Goal: Find specific fact: Find contact information

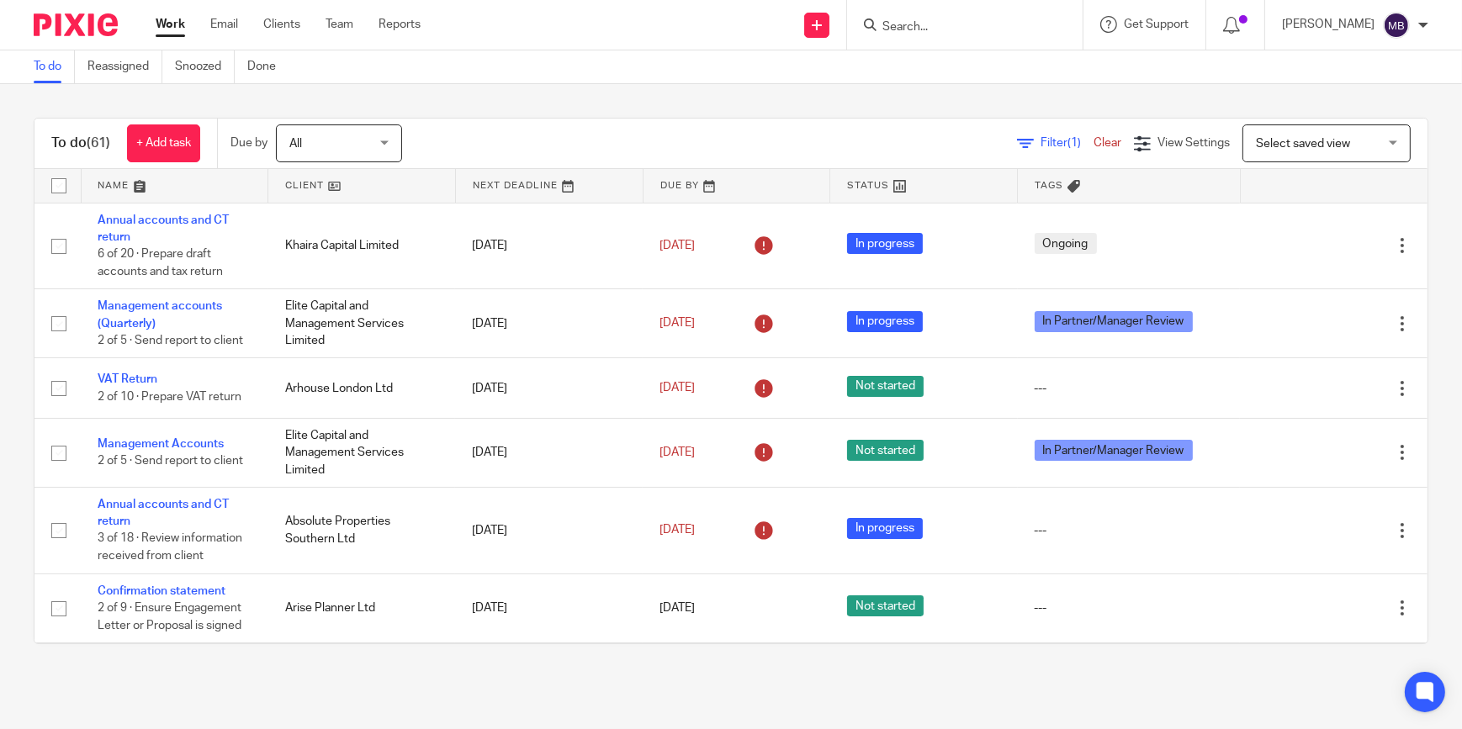
click at [934, 22] on input "Search" at bounding box center [956, 27] width 151 height 15
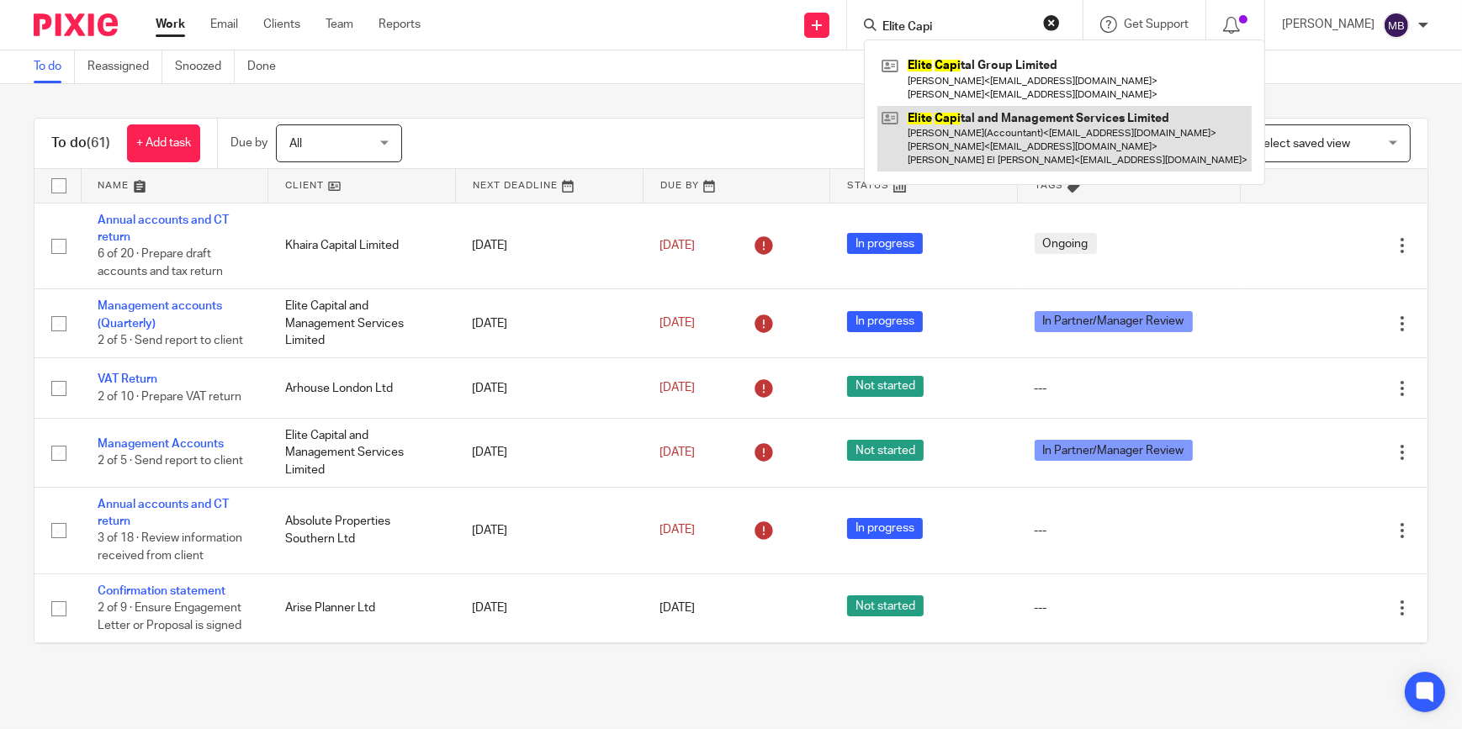
type input "Elite Capi"
click at [982, 135] on link at bounding box center [1064, 139] width 374 height 66
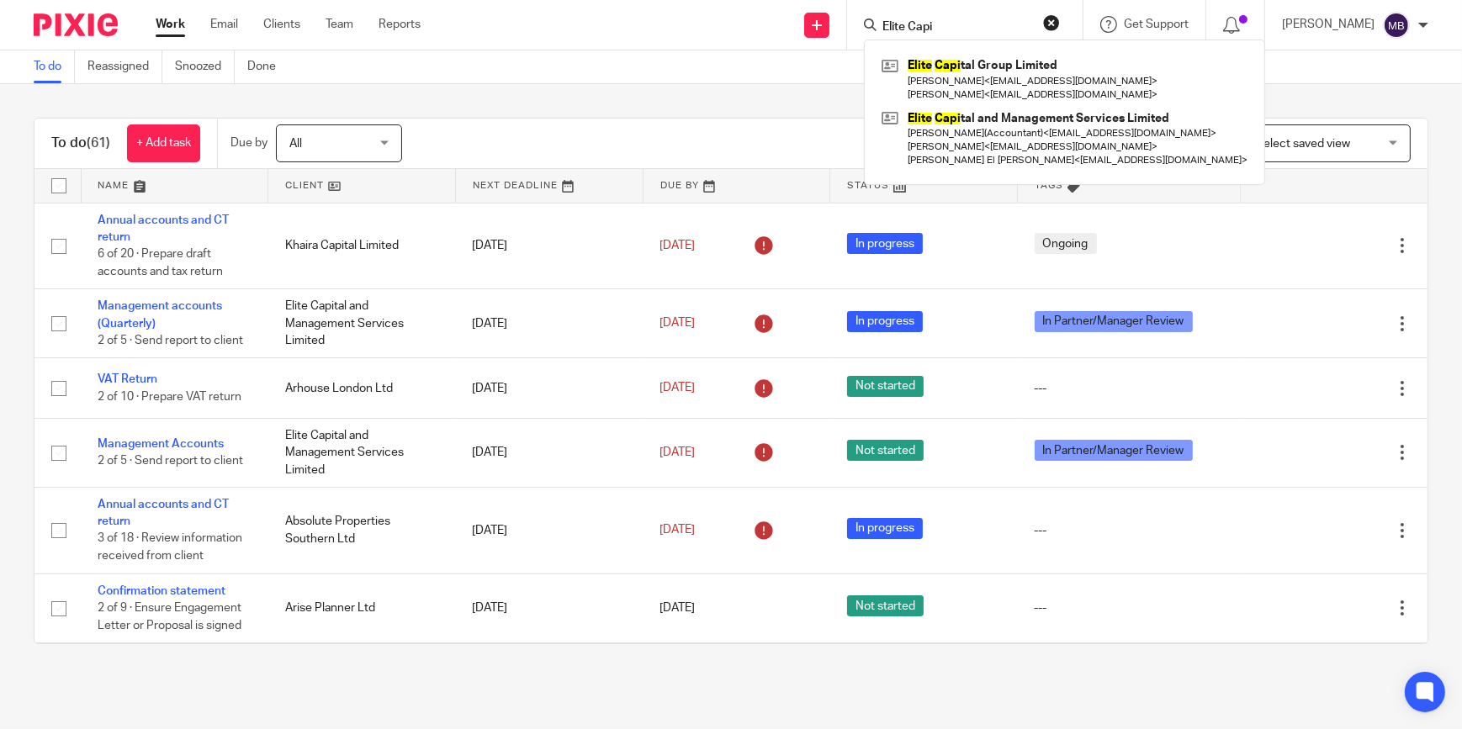
click at [937, 18] on form "Elite Capi" at bounding box center [970, 24] width 179 height 21
drag, startPoint x: 937, startPoint y: 18, endPoint x: 813, endPoint y: 79, distance: 138.1
click at [813, 79] on div "To do Reassigned Snoozed Done" at bounding box center [731, 67] width 1462 height 34
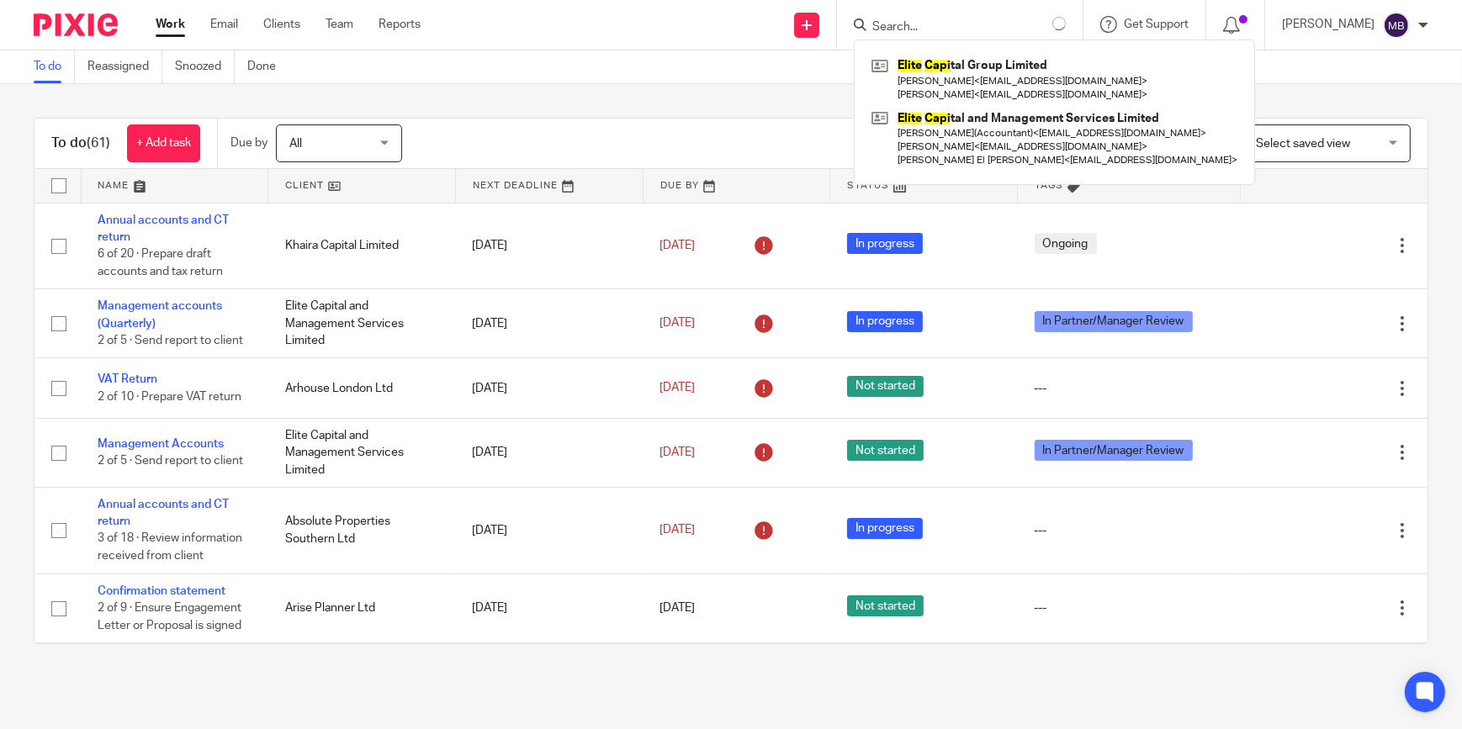
click at [1028, 24] on form at bounding box center [968, 24] width 195 height 21
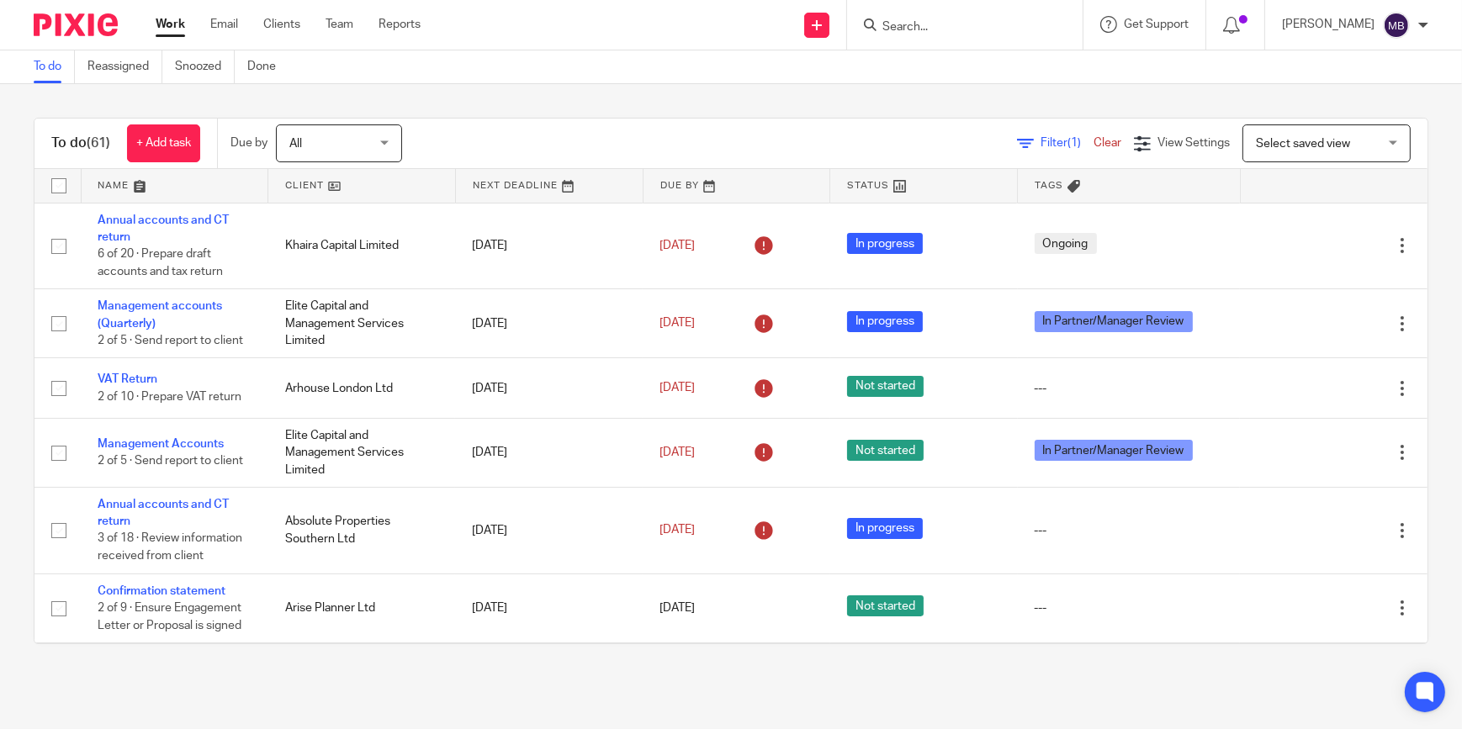
click at [972, 29] on input "Search" at bounding box center [956, 27] width 151 height 15
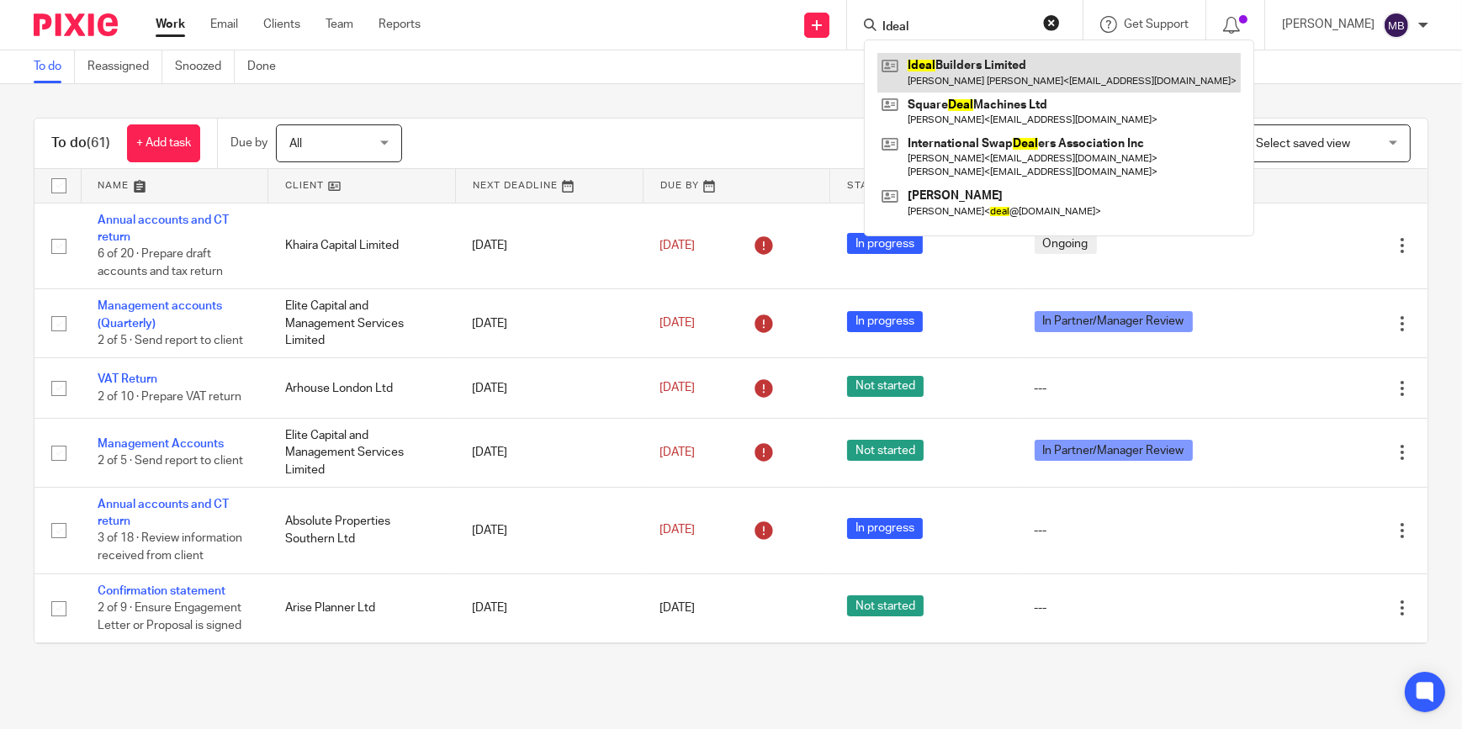
type input "Ideal"
click at [979, 75] on link at bounding box center [1058, 72] width 363 height 39
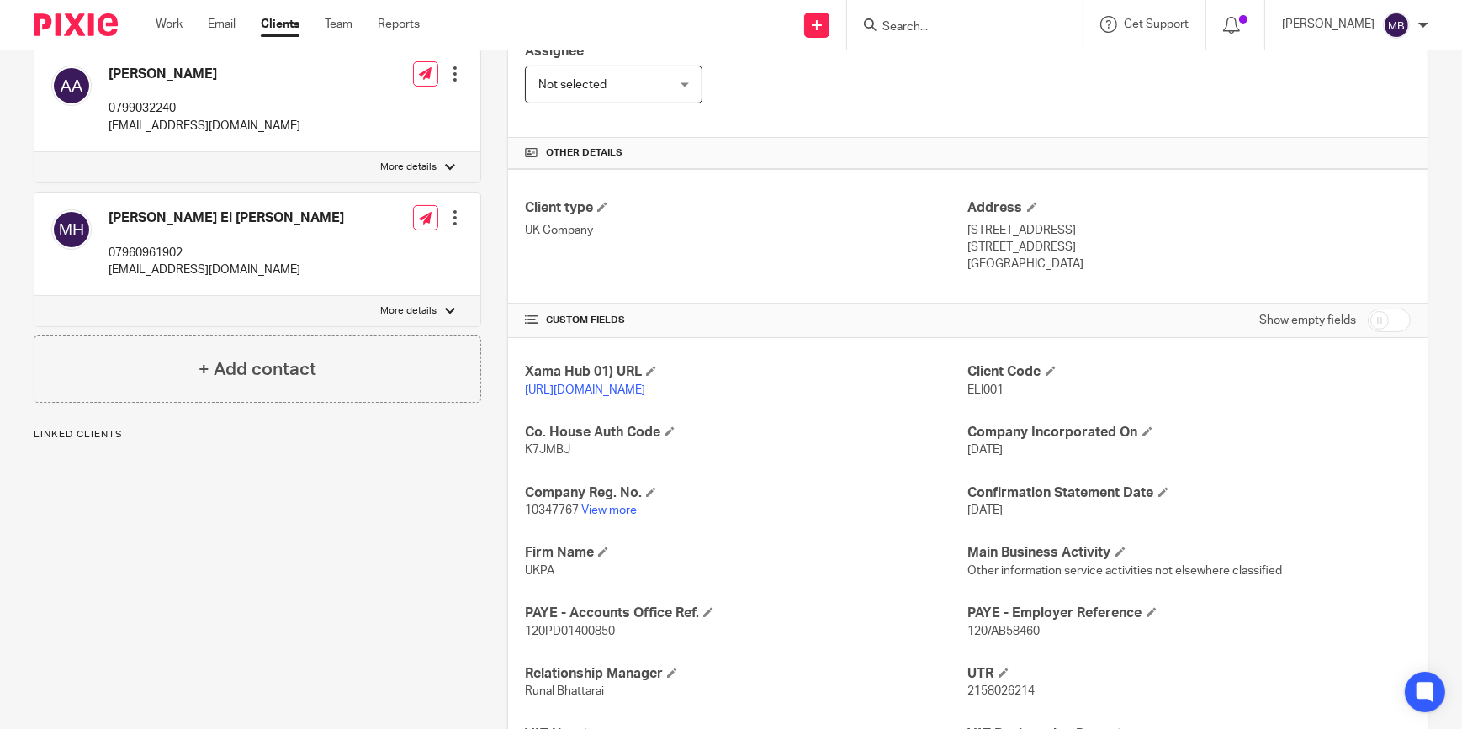
scroll to position [382, 0]
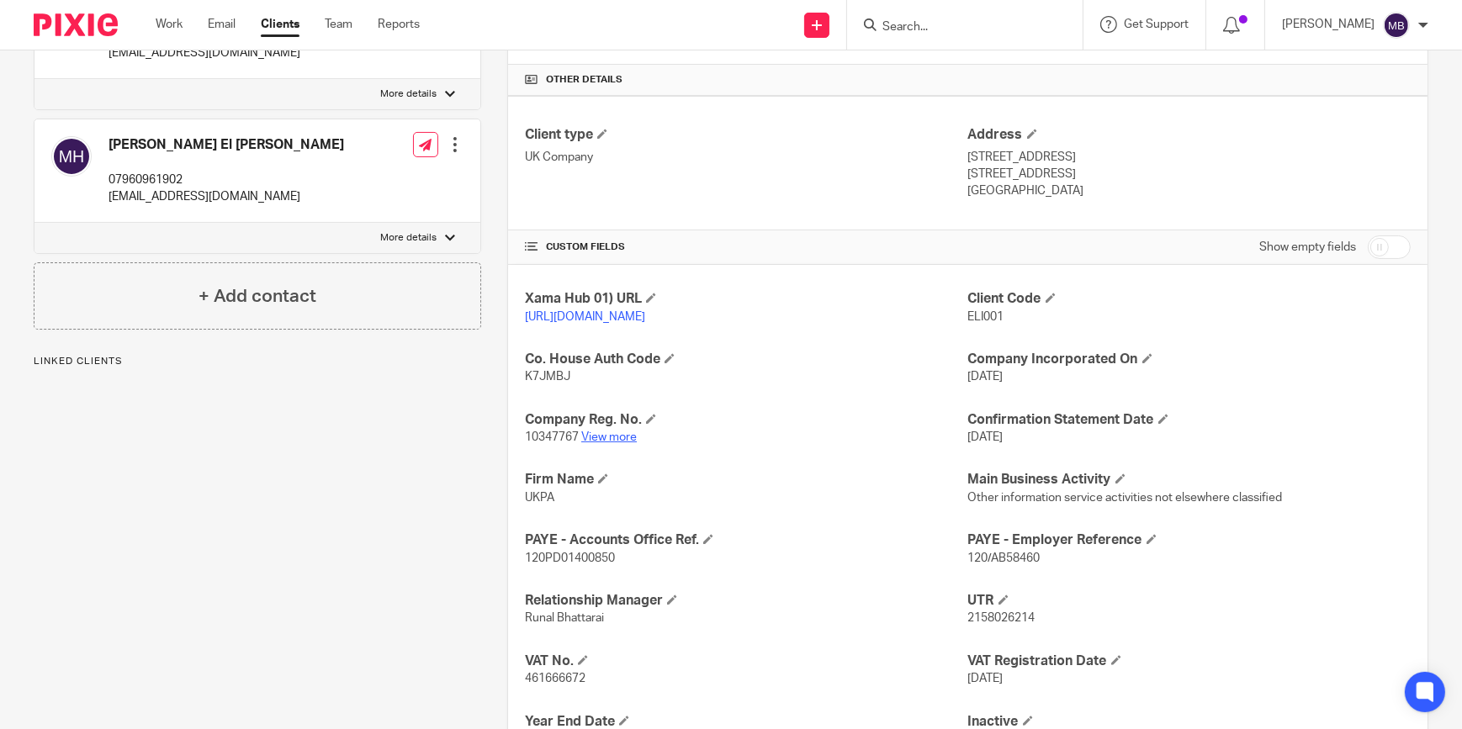
click at [618, 443] on link "View more" at bounding box center [609, 438] width 56 height 12
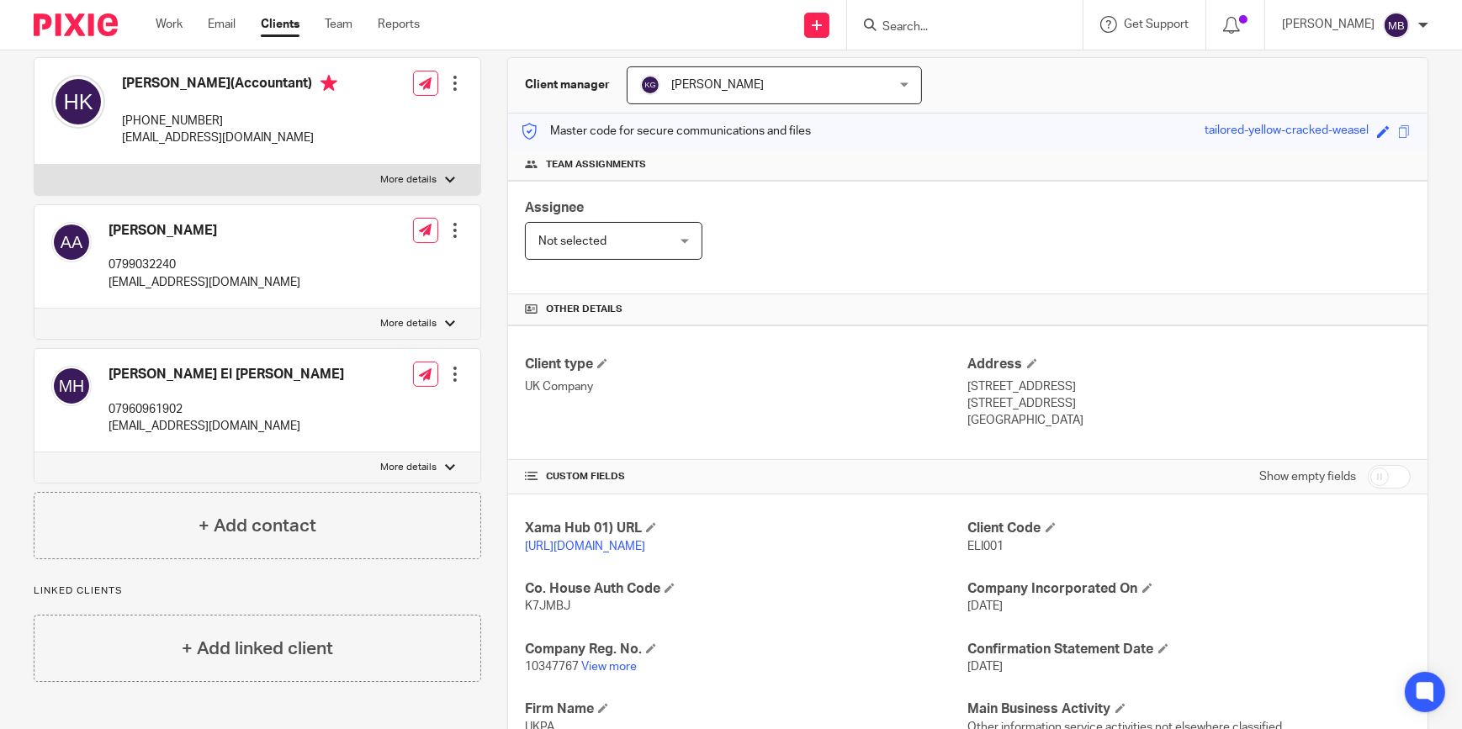
scroll to position [0, 0]
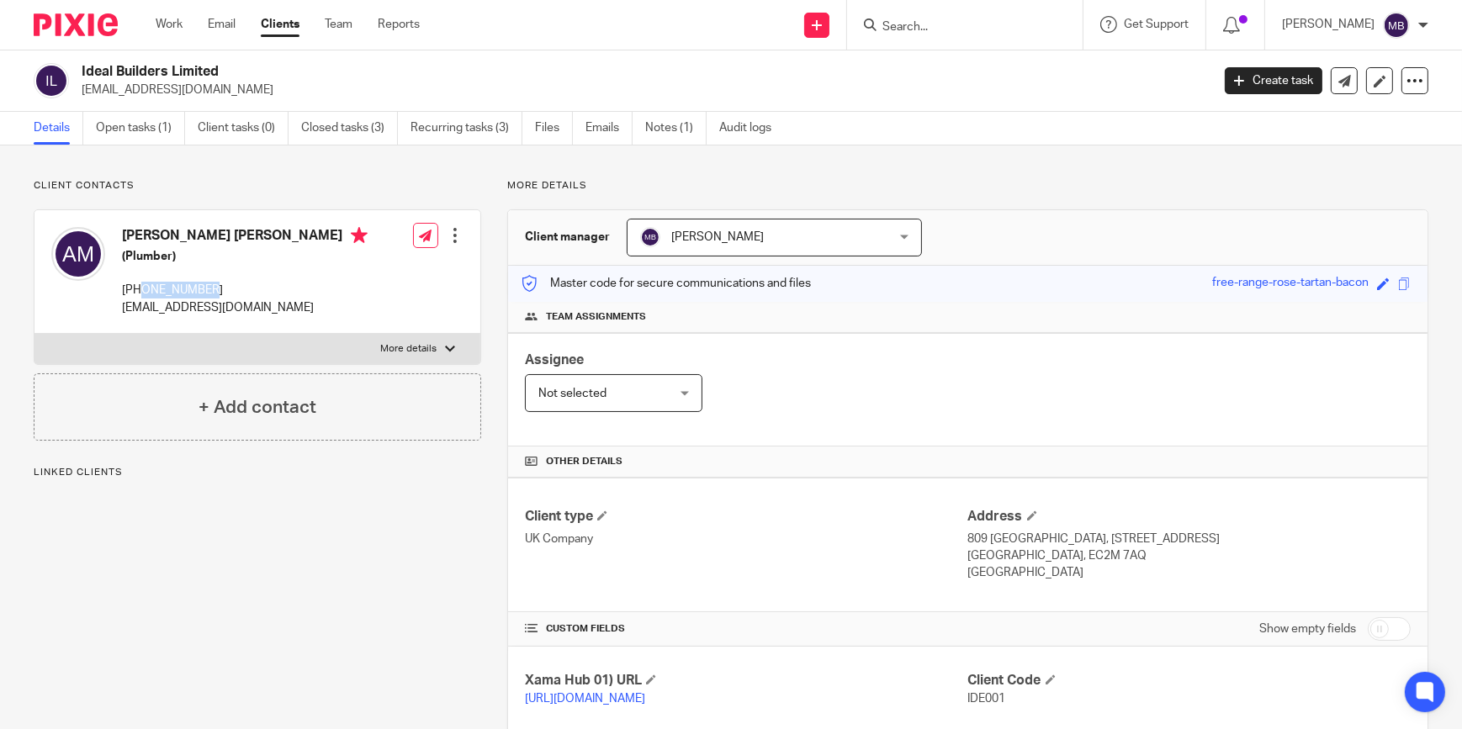
drag, startPoint x: 224, startPoint y: 283, endPoint x: 141, endPoint y: 294, distance: 83.2
click at [141, 294] on p "[PHONE_NUMBER]" at bounding box center [245, 290] width 246 height 17
copy p "7387167811"
click at [232, 290] on p "+447387167811" at bounding box center [245, 290] width 246 height 17
drag, startPoint x: 233, startPoint y: 290, endPoint x: 153, endPoint y: 289, distance: 79.9
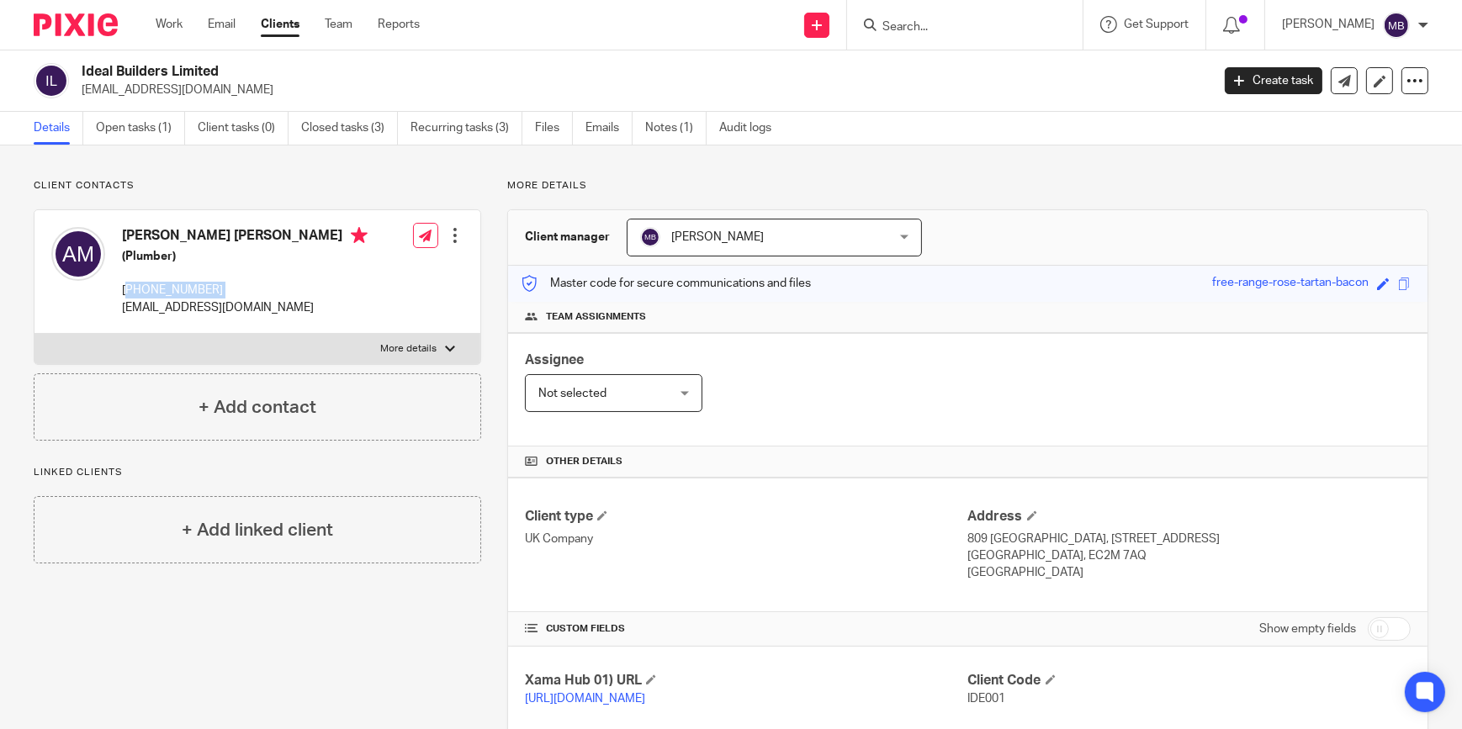
click at [153, 289] on p "+447387167811" at bounding box center [245, 290] width 246 height 17
click at [152, 289] on p "+447387167811" at bounding box center [245, 290] width 246 height 17
drag, startPoint x: 145, startPoint y: 287, endPoint x: 287, endPoint y: 290, distance: 142.2
click at [287, 290] on p "+447387167811" at bounding box center [245, 290] width 246 height 17
copy p "7387167811"
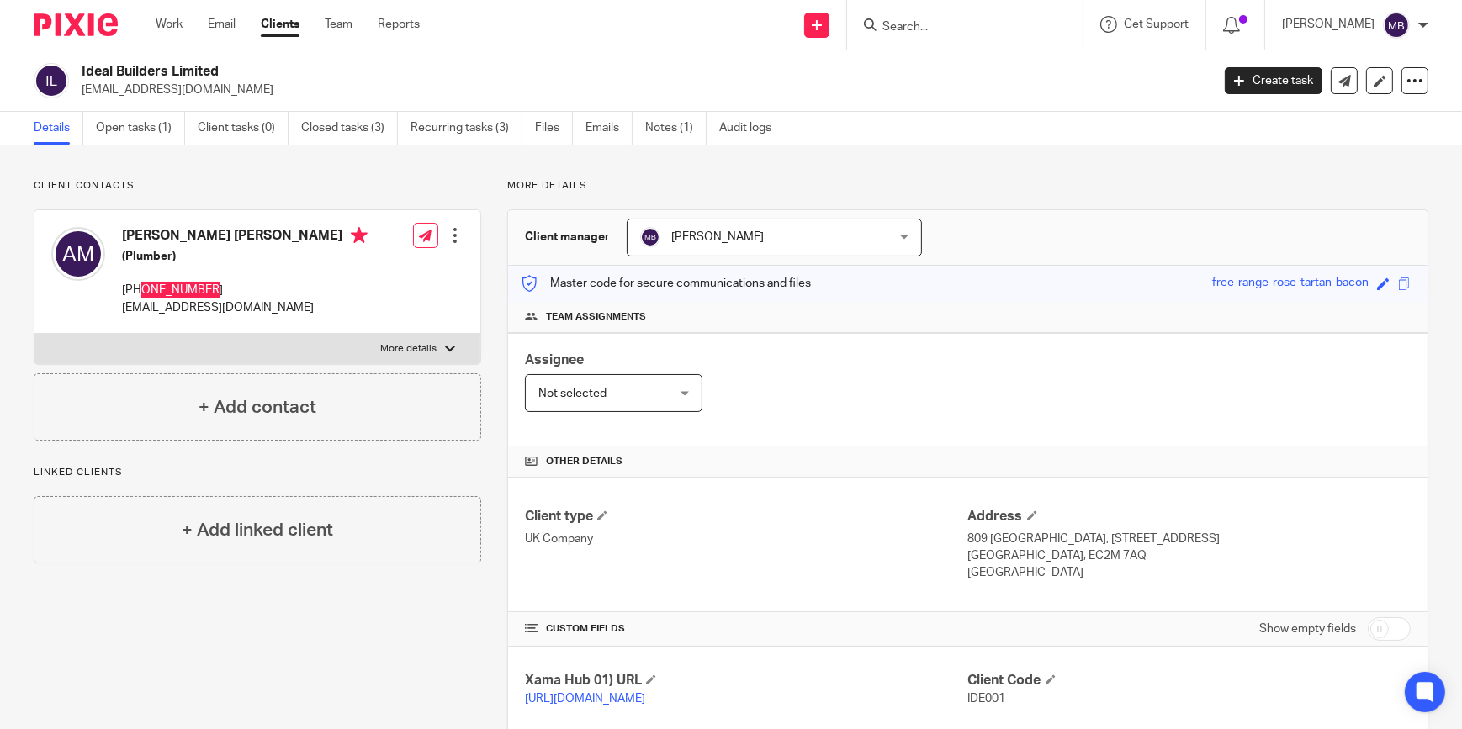
scroll to position [294, 0]
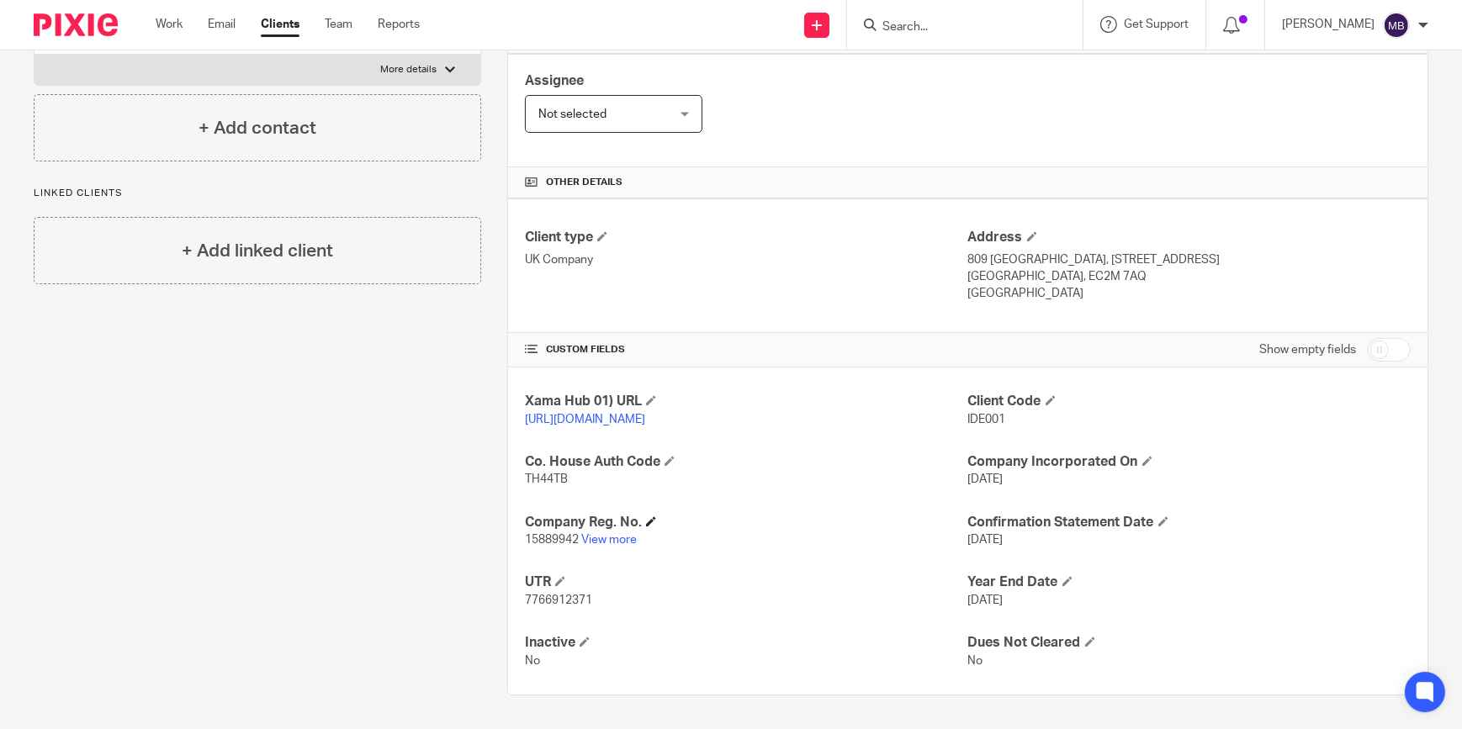
drag, startPoint x: 606, startPoint y: 541, endPoint x: 606, endPoint y: 521, distance: 20.2
click at [606, 541] on link "View more" at bounding box center [609, 540] width 56 height 12
